Goal: Information Seeking & Learning: Understand process/instructions

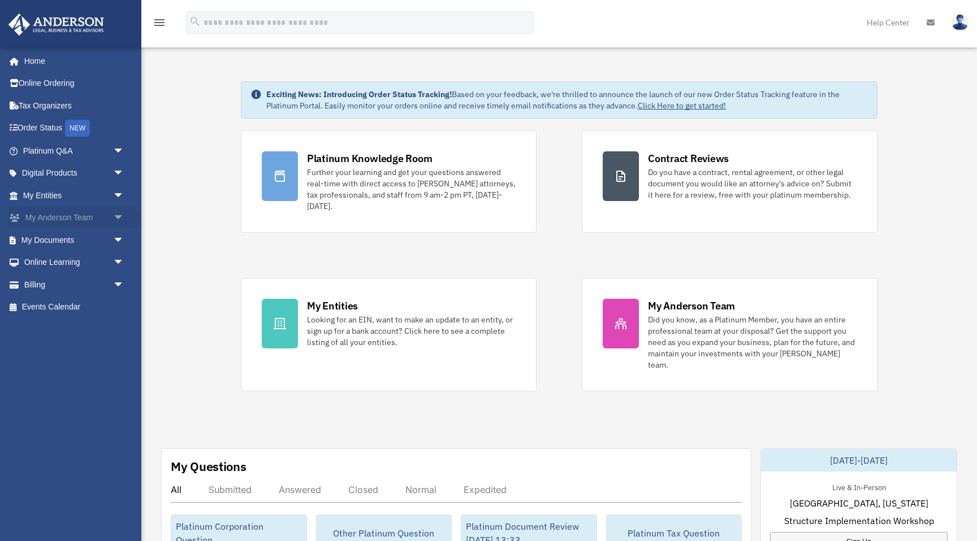
click at [102, 219] on link "My [PERSON_NAME] Team arrow_drop_down" at bounding box center [74, 218] width 133 height 23
click at [119, 215] on span "arrow_drop_down" at bounding box center [124, 218] width 23 height 23
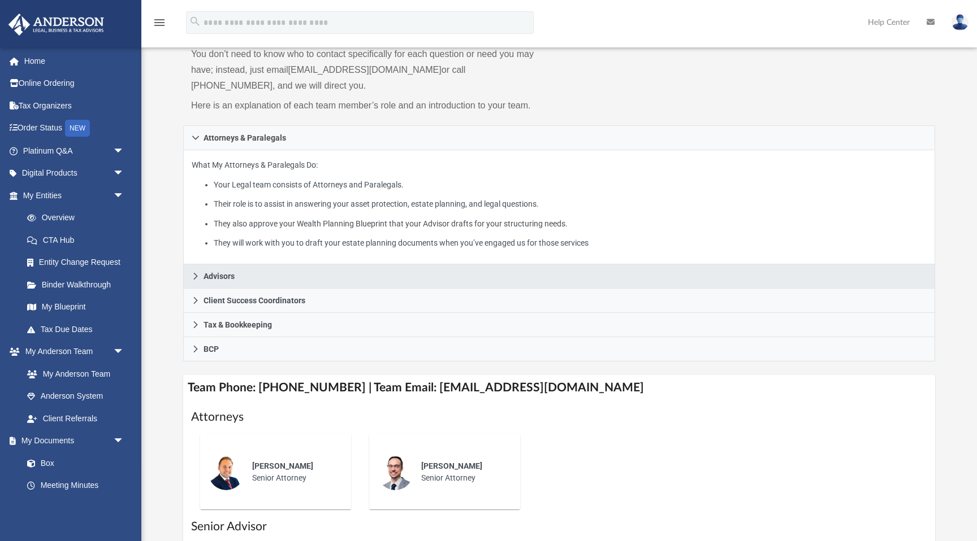
scroll to position [112, 0]
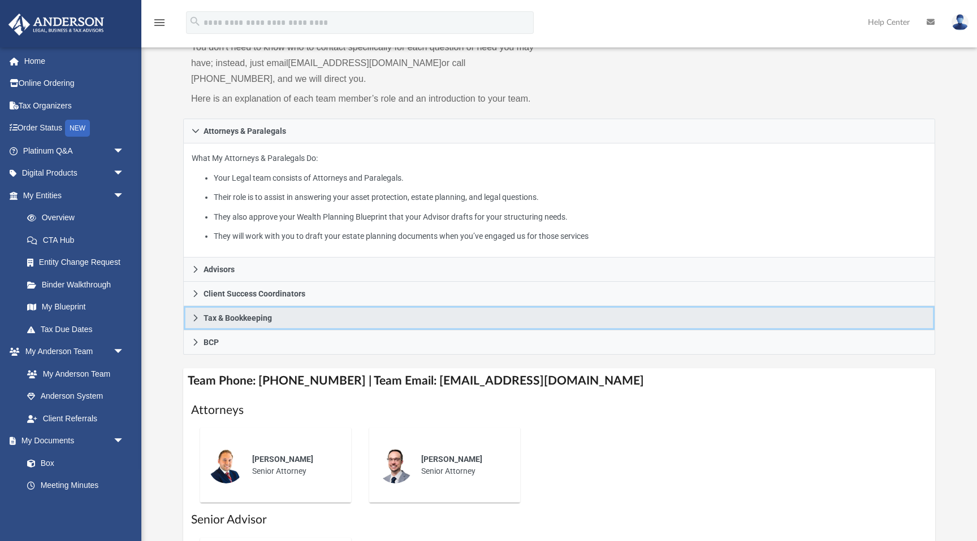
click at [199, 313] on link "Tax & Bookkeeping" at bounding box center [559, 318] width 752 height 24
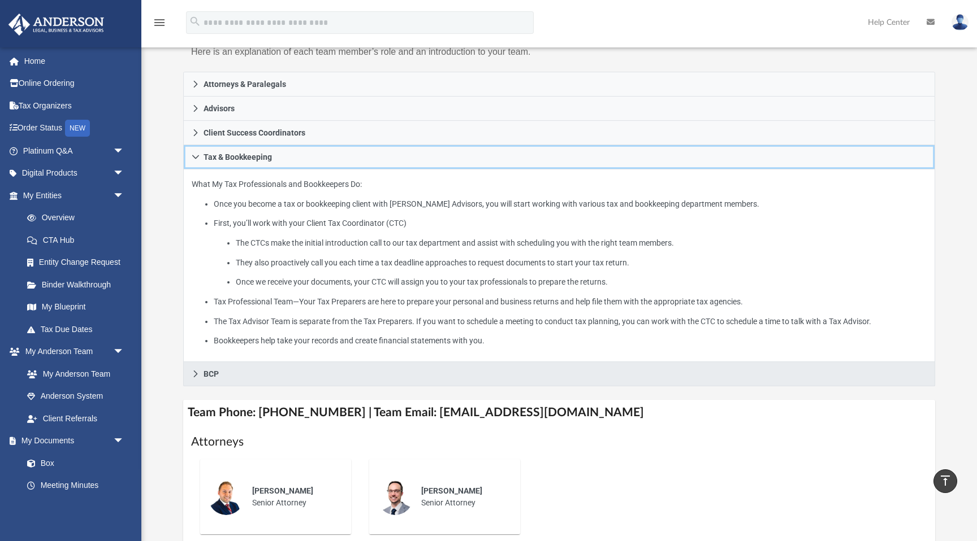
scroll to position [147, 0]
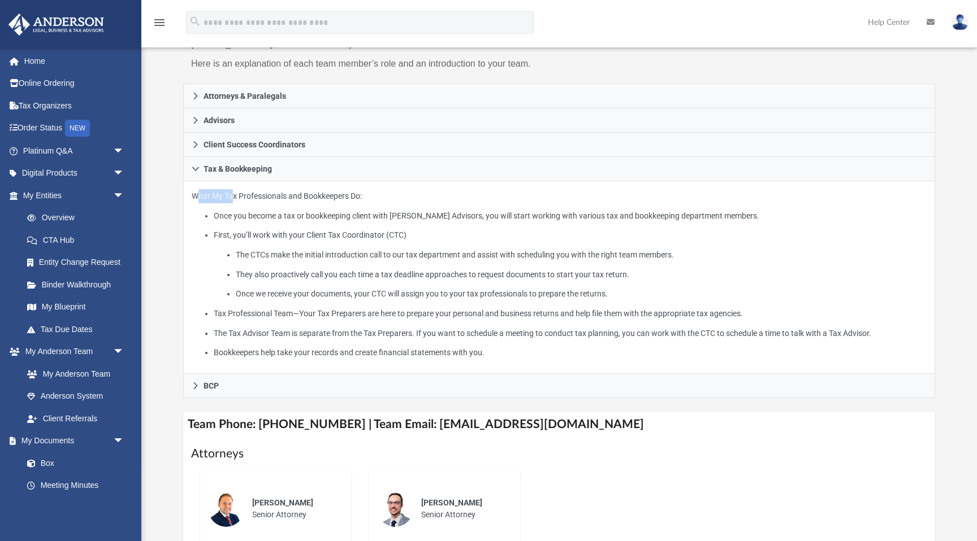
drag, startPoint x: 229, startPoint y: 188, endPoint x: 396, endPoint y: 185, distance: 166.2
click at [396, 185] on div "What My Tax Professionals and Bookkeepers Do: Once you become a tax or bookkeep…" at bounding box center [559, 277] width 752 height 193
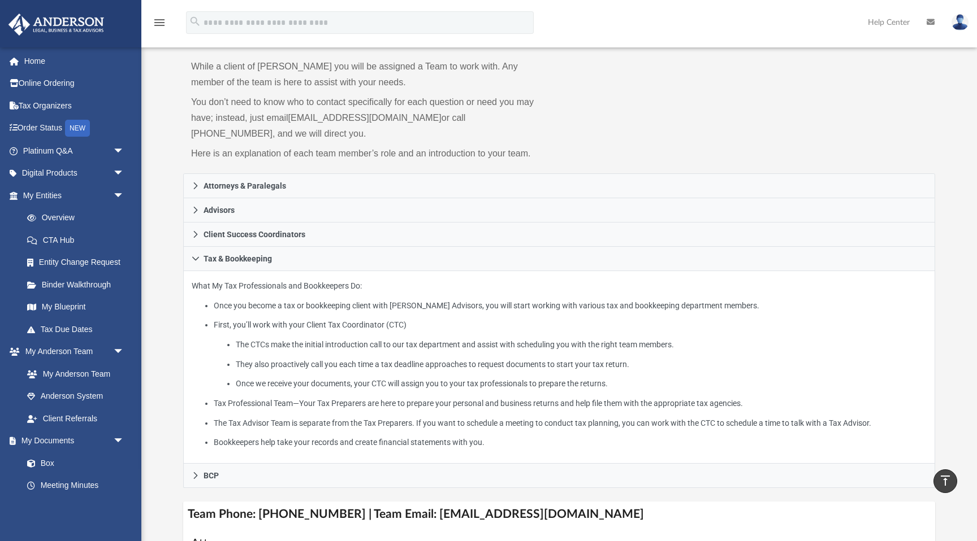
scroll to position [0, 0]
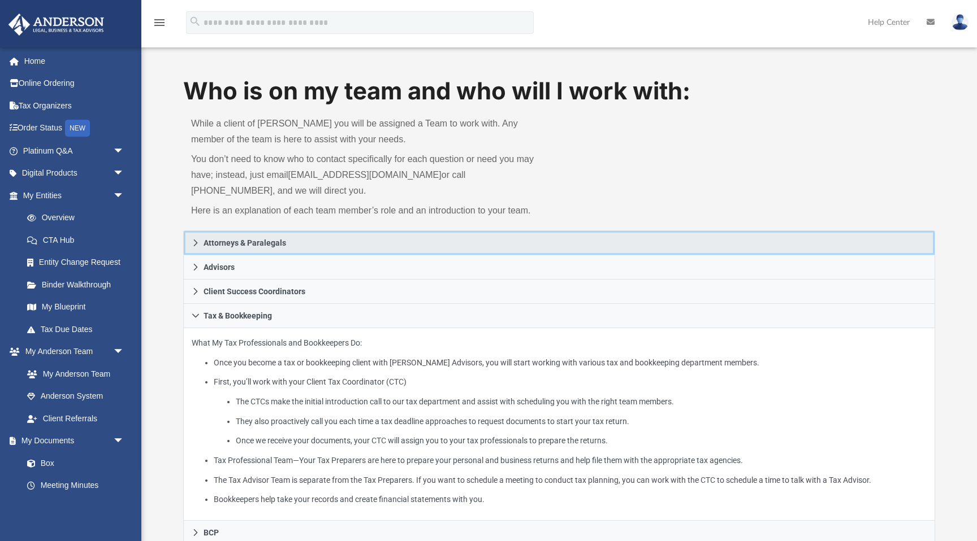
click at [258, 236] on link "Attorneys & Paralegals" at bounding box center [559, 243] width 752 height 25
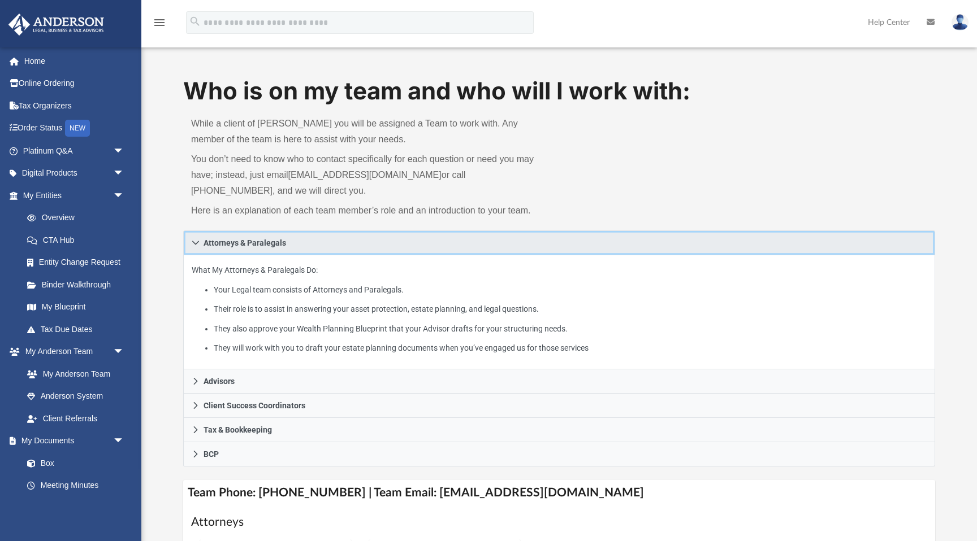
click at [258, 242] on span "Attorneys & Paralegals" at bounding box center [244, 243] width 83 height 8
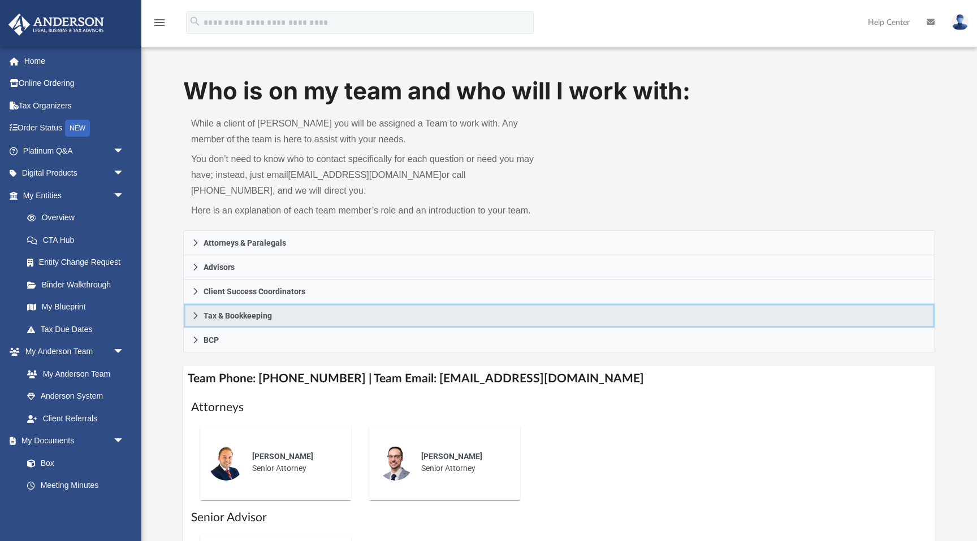
click at [259, 314] on span "Tax & Bookkeeping" at bounding box center [237, 316] width 68 height 8
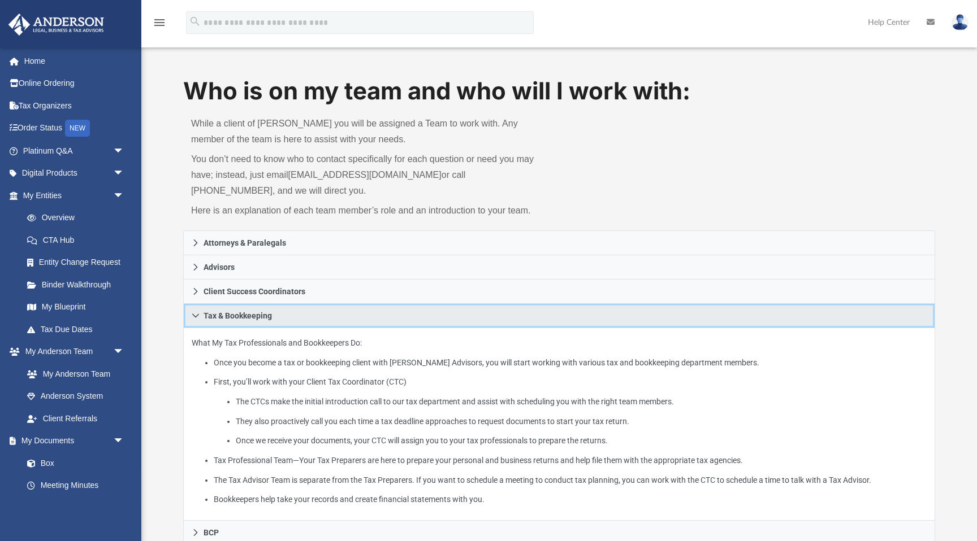
click at [259, 314] on span "Tax & Bookkeeping" at bounding box center [237, 316] width 68 height 8
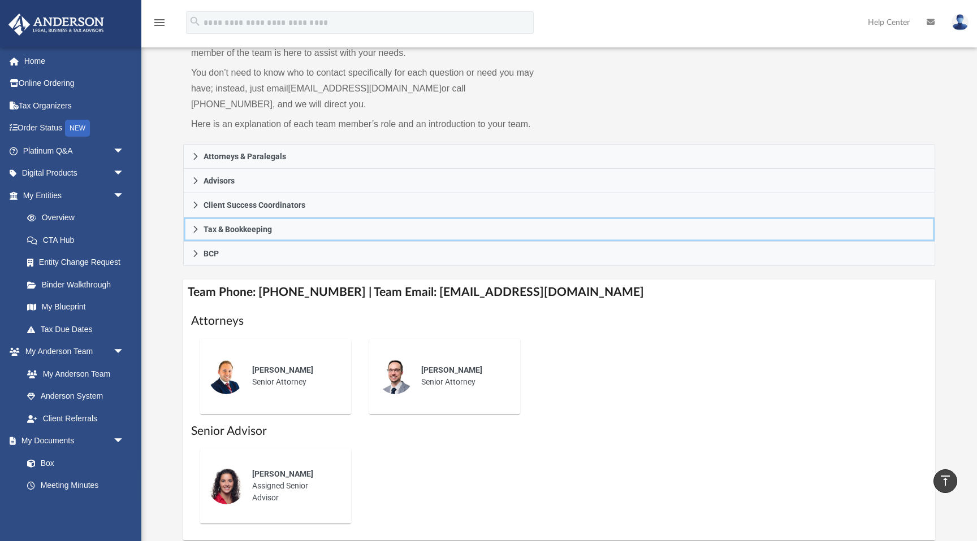
scroll to position [38, 0]
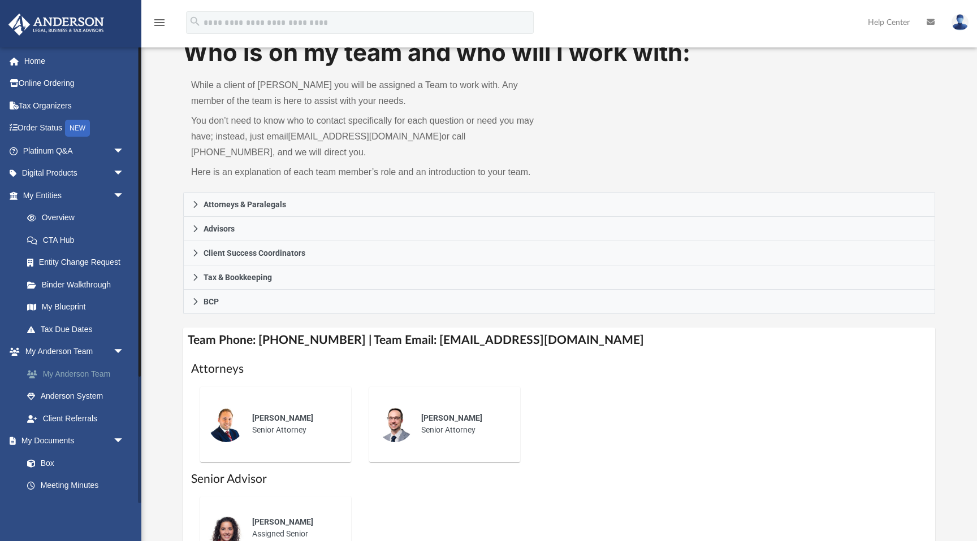
click at [78, 380] on link "My Anderson Team" at bounding box center [78, 374] width 125 height 23
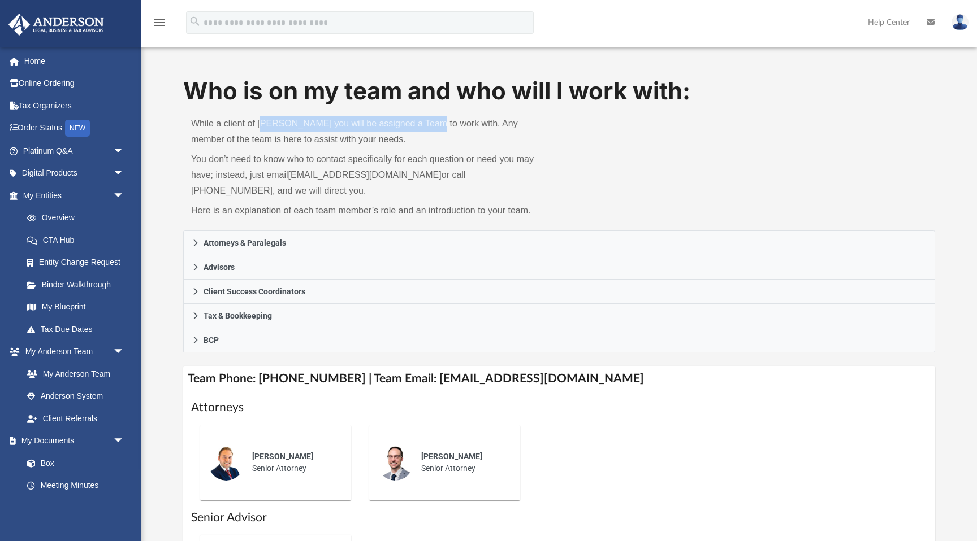
drag, startPoint x: 264, startPoint y: 125, endPoint x: 430, endPoint y: 130, distance: 165.7
click at [430, 130] on p "While a client of Anderson you will be assigned a Team to work with. Any member…" at bounding box center [371, 132] width 360 height 32
drag, startPoint x: 226, startPoint y: 140, endPoint x: 380, endPoint y: 141, distance: 153.7
click at [380, 141] on p "While a client of Anderson you will be assigned a Team to work with. Any member…" at bounding box center [371, 132] width 360 height 32
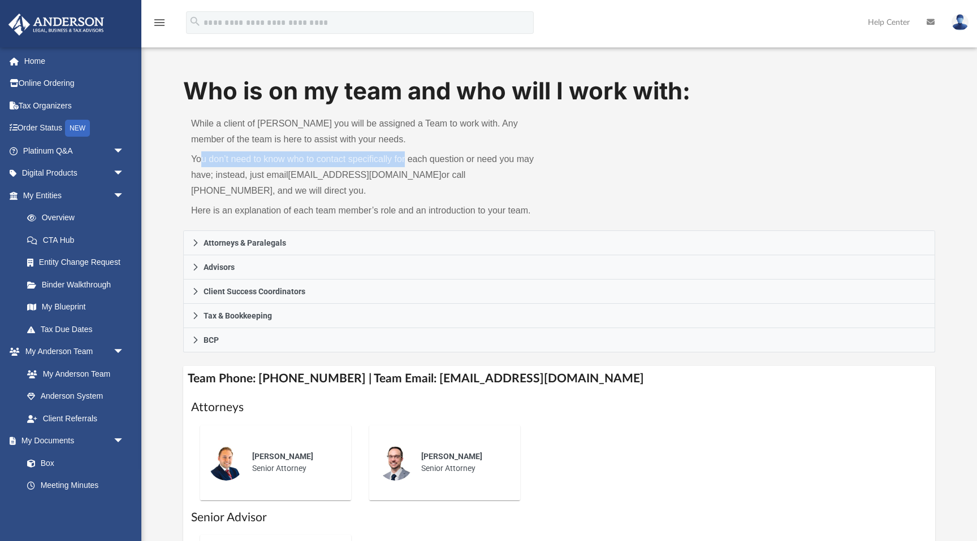
drag, startPoint x: 203, startPoint y: 161, endPoint x: 404, endPoint y: 161, distance: 200.6
click at [404, 161] on p "You don’t need to know who to contact specifically for each question or need yo…" at bounding box center [371, 174] width 360 height 47
drag, startPoint x: 216, startPoint y: 174, endPoint x: 270, endPoint y: 168, distance: 54.0
click at [271, 168] on p "You don’t need to know who to contact specifically for each question or need yo…" at bounding box center [371, 174] width 360 height 47
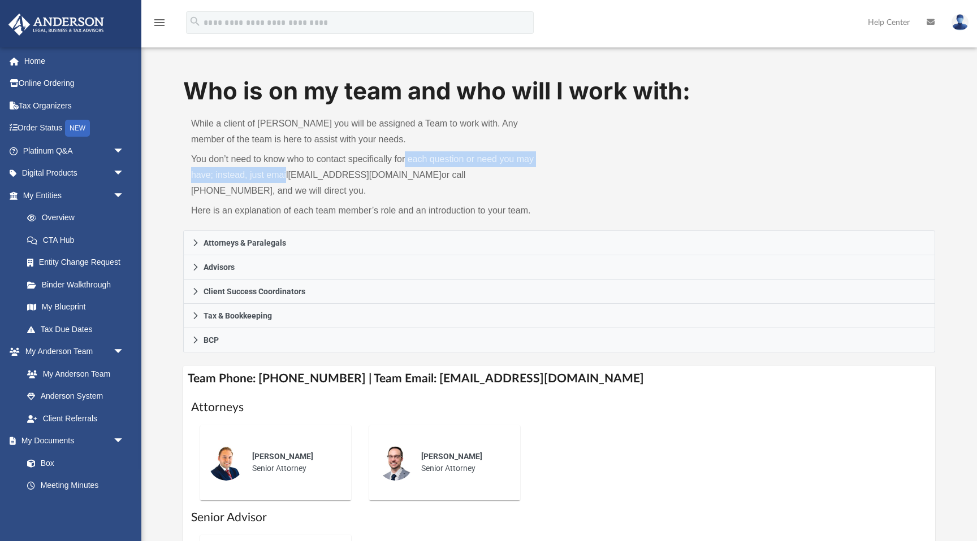
drag, startPoint x: 404, startPoint y: 158, endPoint x: 287, endPoint y: 179, distance: 119.3
click at [287, 179] on p "You don’t need to know who to contact specifically for each question or need yo…" at bounding box center [371, 174] width 360 height 47
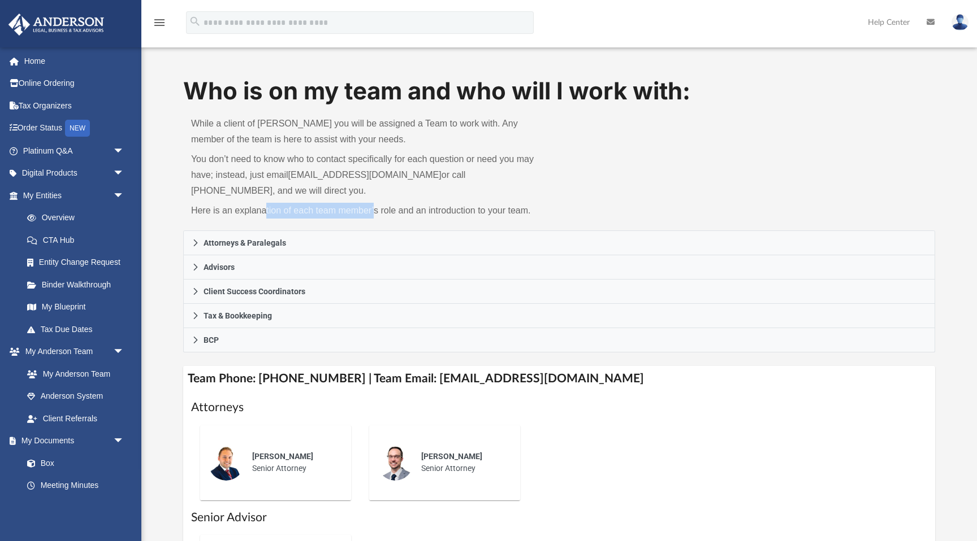
drag, startPoint x: 266, startPoint y: 212, endPoint x: 376, endPoint y: 211, distance: 109.6
click at [376, 212] on p "Here is an explanation of each team member’s role and an introduction to your t…" at bounding box center [371, 211] width 360 height 16
click at [376, 211] on p "Here is an explanation of each team member’s role and an introduction to your t…" at bounding box center [371, 211] width 360 height 16
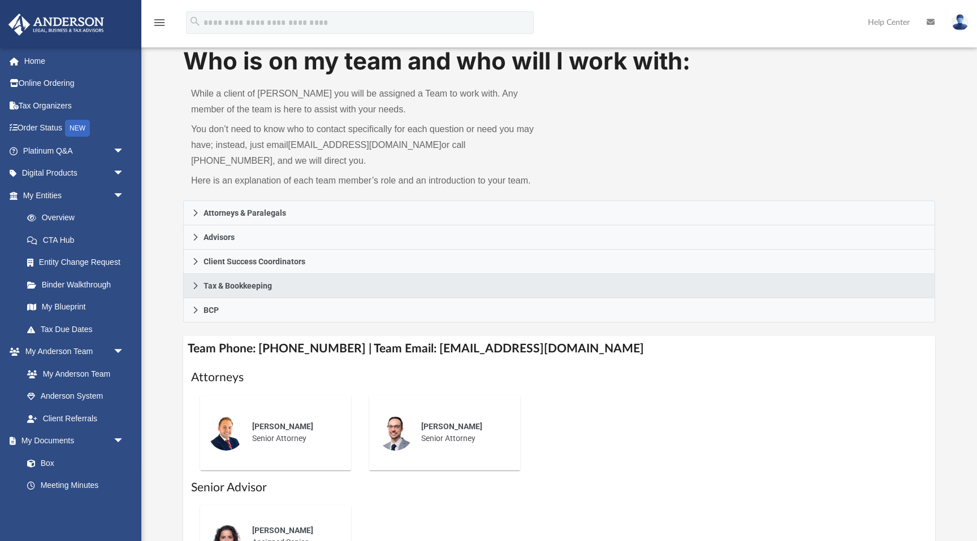
scroll to position [31, 0]
